Goal: Information Seeking & Learning: Learn about a topic

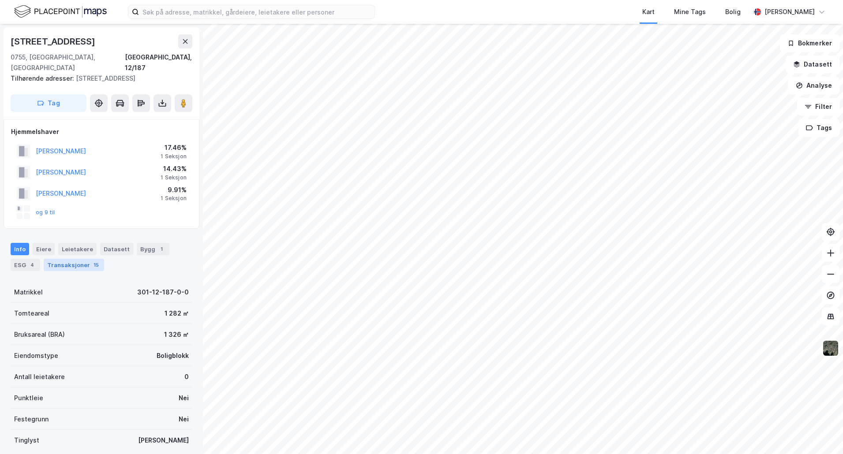
click at [76, 259] on div "Transaksjoner 15" at bounding box center [74, 265] width 60 height 12
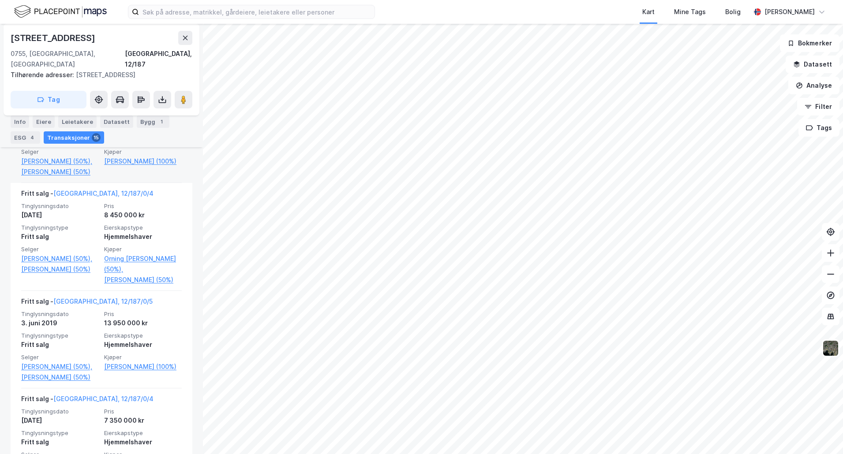
scroll to position [353, 0]
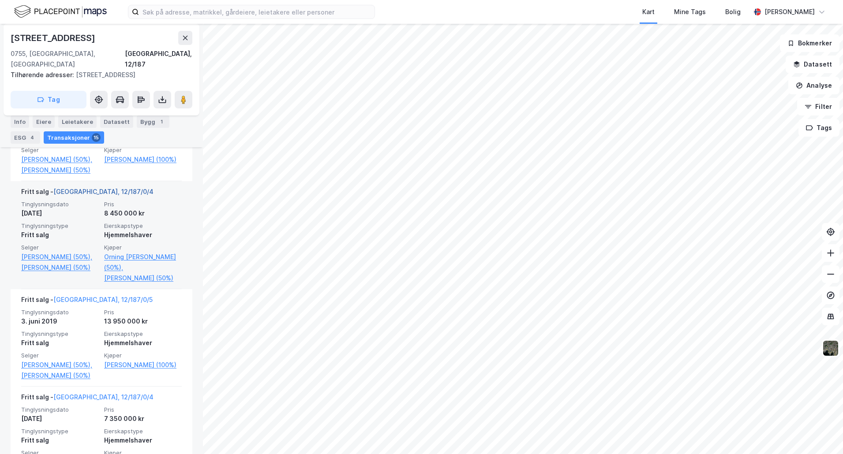
click at [64, 188] on link "Oslo, 12/187/0/4" at bounding box center [103, 191] width 100 height 7
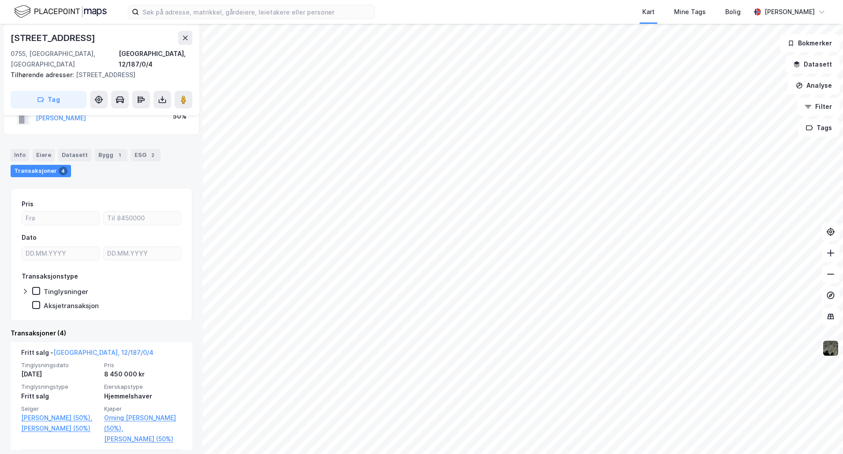
scroll to position [120, 0]
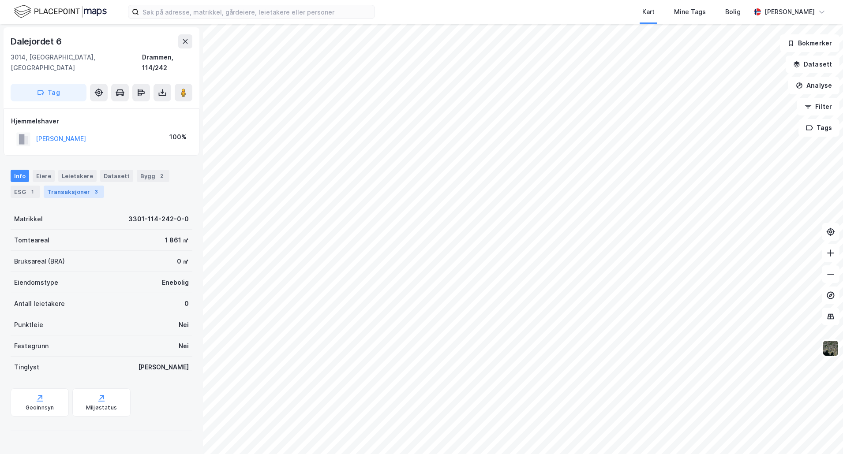
click at [73, 186] on div "Transaksjoner 3" at bounding box center [74, 192] width 60 height 12
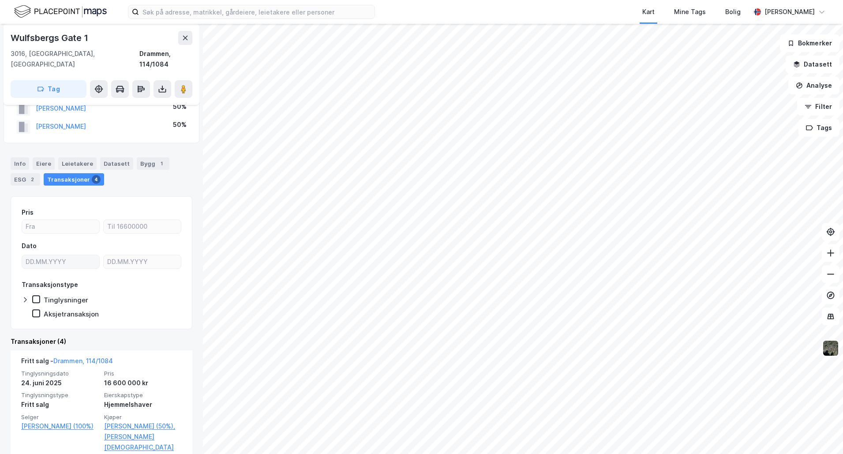
scroll to position [44, 0]
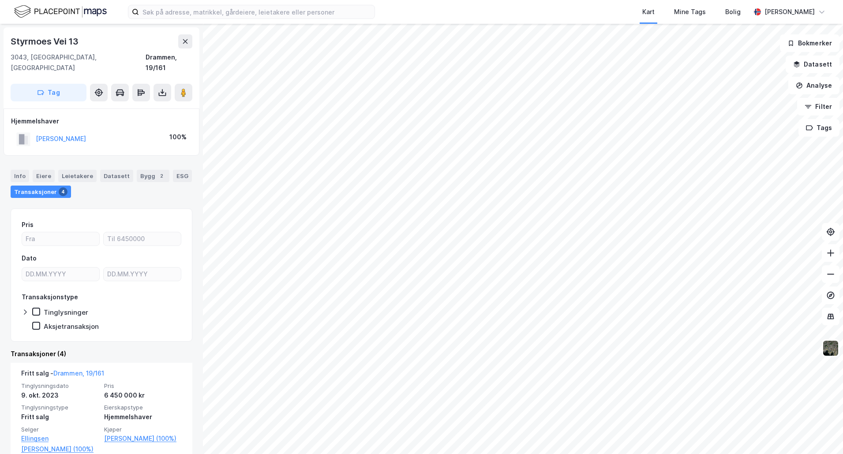
click at [631, 454] on html "Kart Mine Tags Bolig [PERSON_NAME] Styrmoes Vei 13 3043, [GEOGRAPHIC_DATA], [GE…" at bounding box center [421, 227] width 843 height 454
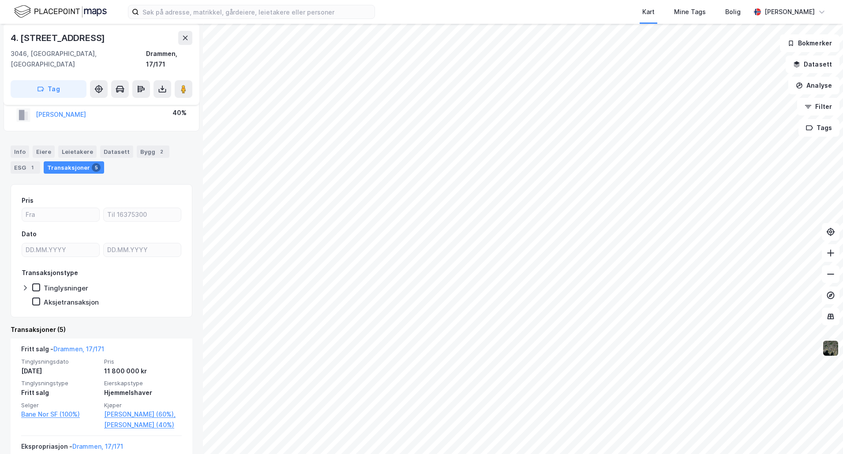
scroll to position [44, 0]
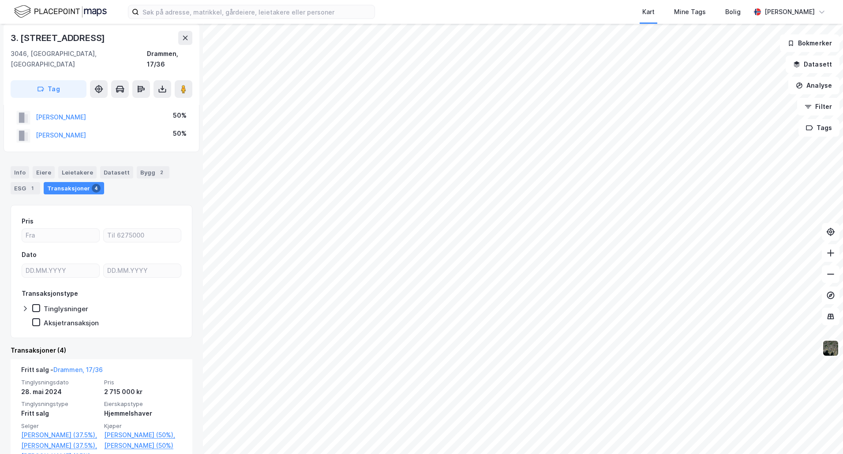
scroll to position [44, 0]
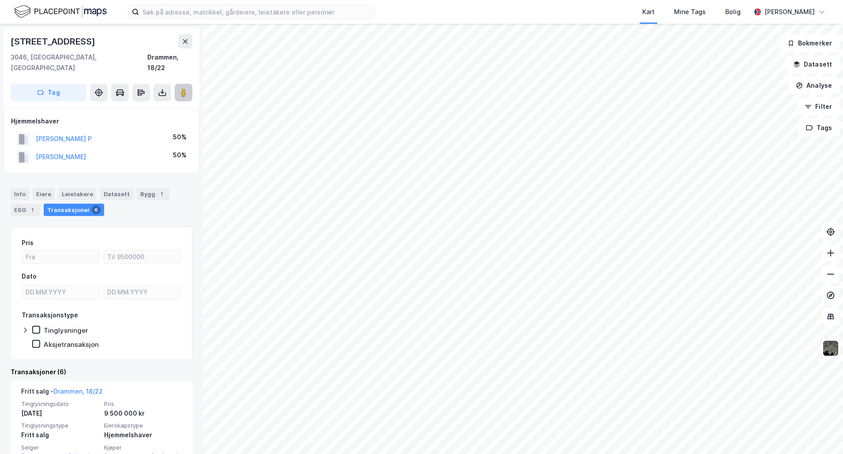
click at [178, 86] on button at bounding box center [184, 93] width 18 height 18
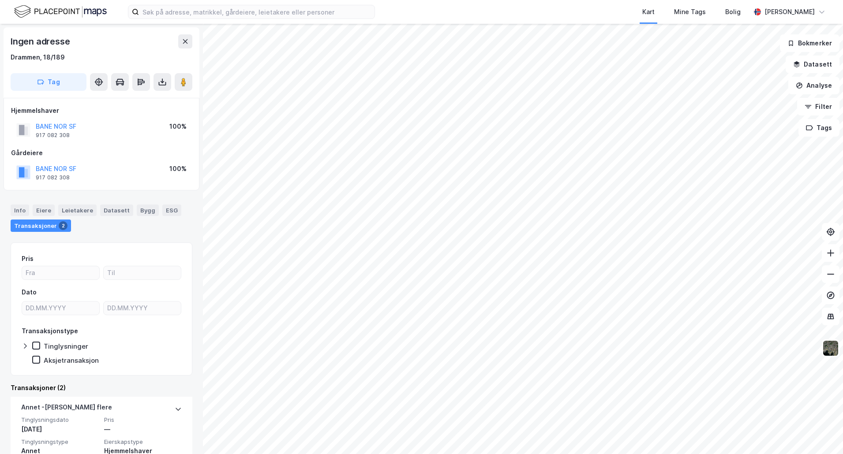
click at [454, 454] on html "Kart Mine Tags Bolig [PERSON_NAME] Ingen adresse Drammen, 18/189 Tag Hjemmelsha…" at bounding box center [421, 227] width 843 height 454
click at [748, 454] on html "Kart Mine Tags Bolig [PERSON_NAME] Ingen adresse Drammen, 18/189 Tag Hjemmelsha…" at bounding box center [421, 227] width 843 height 454
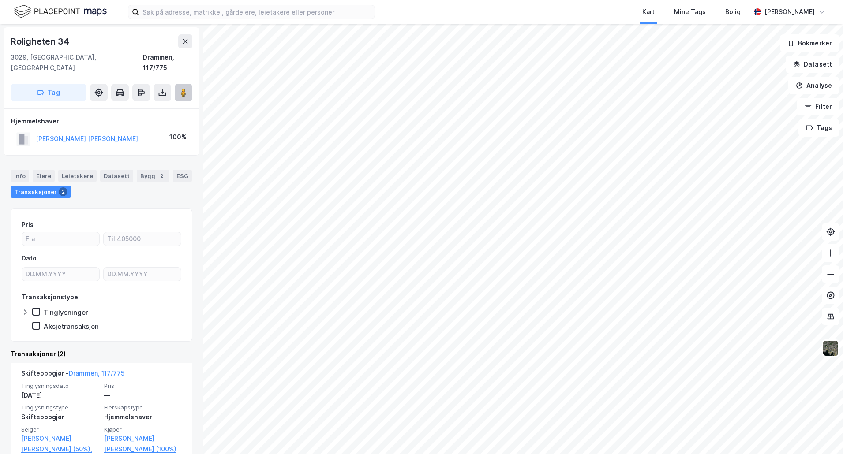
click at [184, 88] on image at bounding box center [183, 92] width 5 height 9
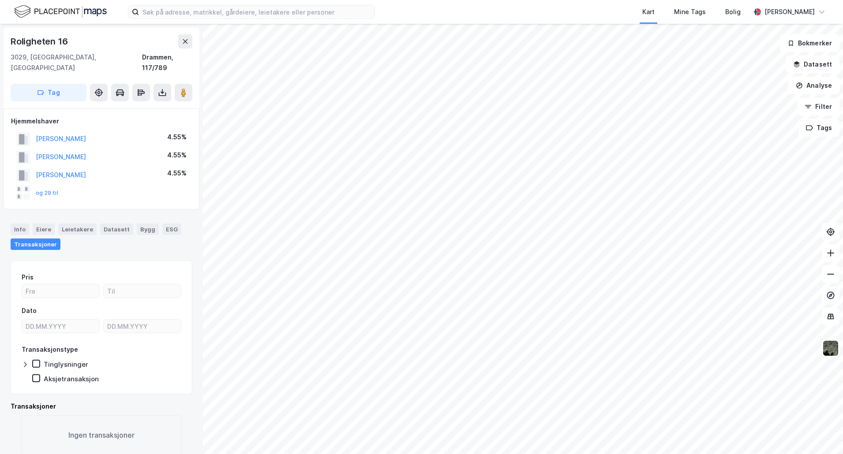
scroll to position [1, 0]
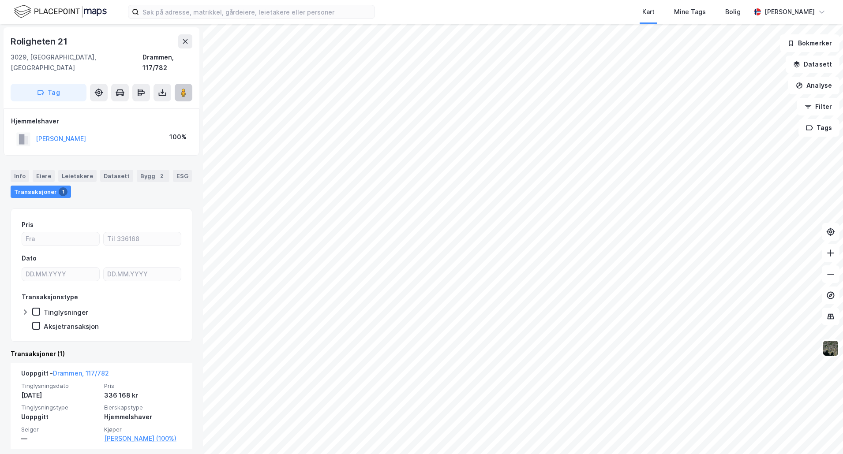
click at [188, 84] on button at bounding box center [184, 93] width 18 height 18
